Goal: Communication & Community: Answer question/provide support

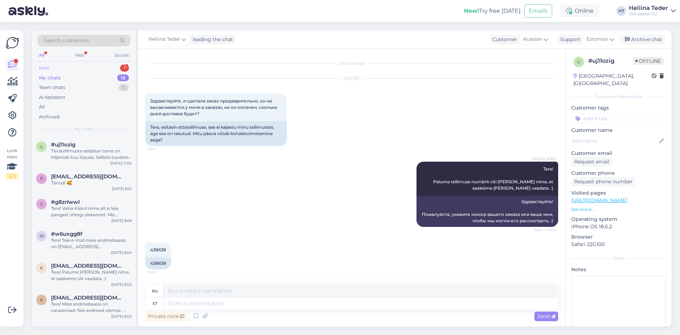
scroll to position [143, 0]
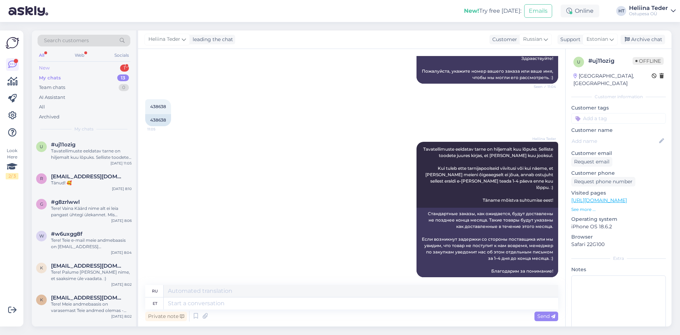
click at [64, 67] on div "New 1" at bounding box center [84, 68] width 93 height 10
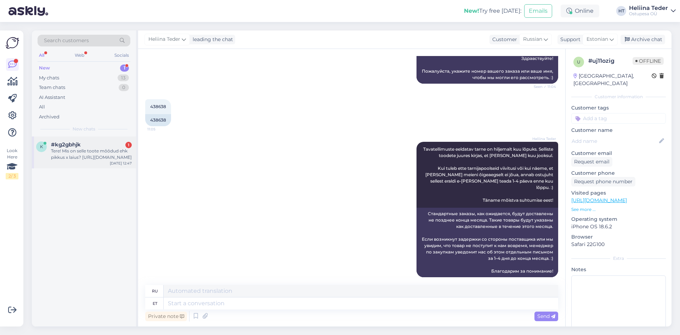
click at [83, 157] on div "Tere! Mis on selle toote mõõdud ehk pikkus x laius? [URL][DOMAIN_NAME]" at bounding box center [91, 154] width 81 height 13
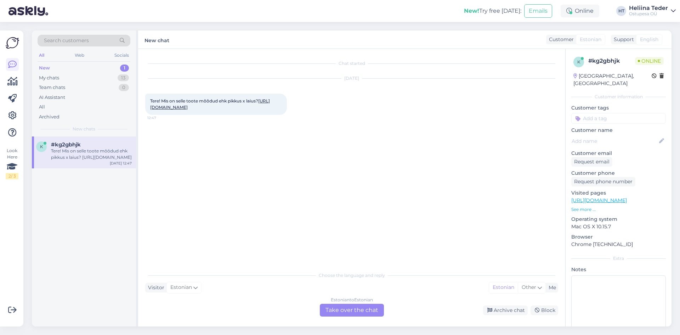
click at [225, 108] on link "[URL][DOMAIN_NAME]" at bounding box center [210, 104] width 120 height 12
click at [332, 312] on div "Estonian to Estonian Take over the chat" at bounding box center [352, 310] width 64 height 13
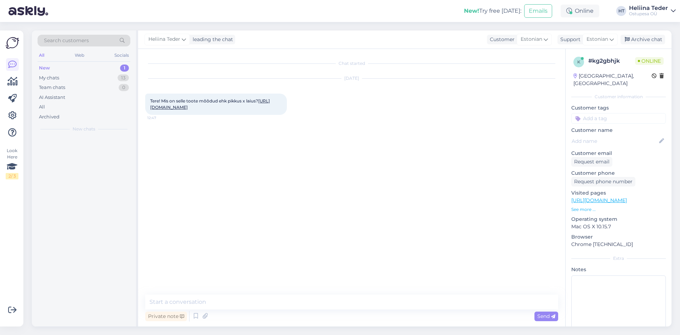
click at [242, 305] on textarea at bounding box center [351, 301] width 413 height 15
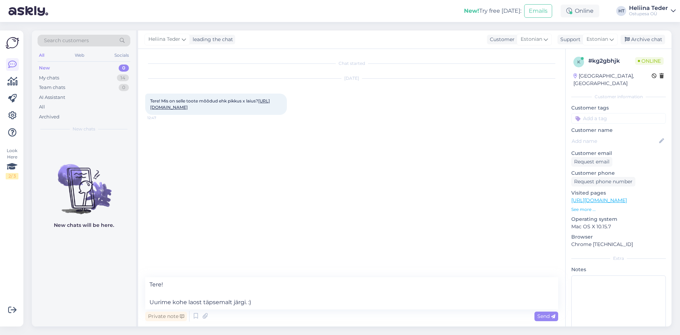
type textarea "Tere! Uurime kohe laost täpsemalt järgi. :)"
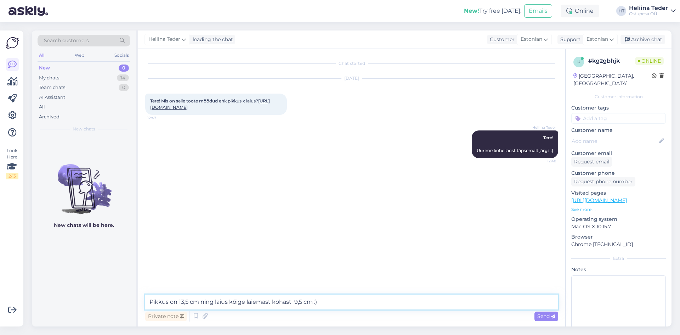
type textarea "Pikkus on 13,5 cm ning laius kõige laiemast kohast 9,5 cm :)"
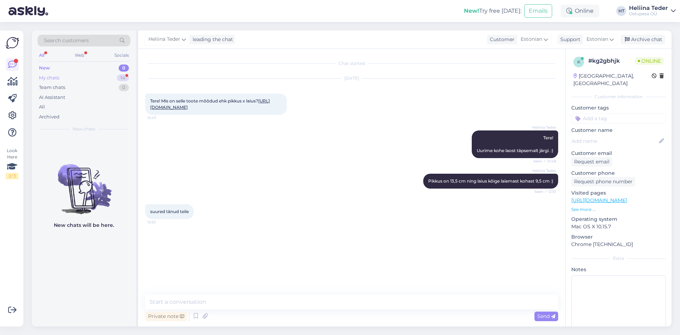
click at [58, 77] on div "My chats" at bounding box center [49, 77] width 20 height 7
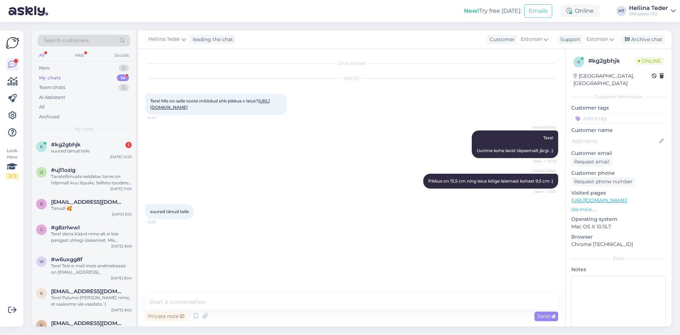
click at [75, 152] on div "suured tänud teile" at bounding box center [91, 151] width 81 height 6
